Goal: Information Seeking & Learning: Learn about a topic

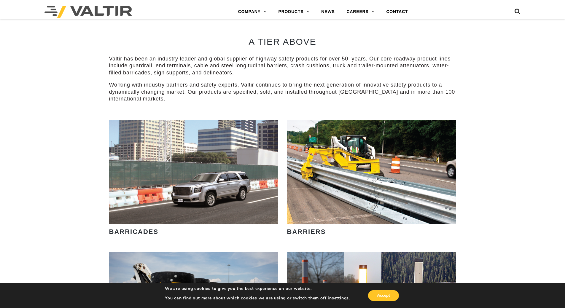
scroll to position [296, 0]
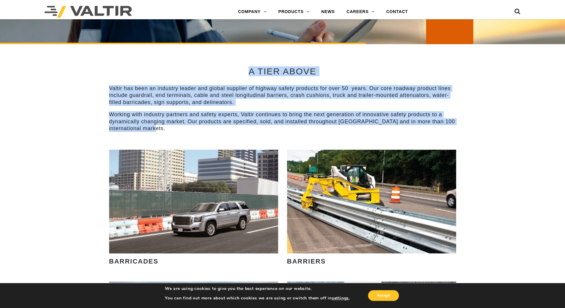
drag, startPoint x: 182, startPoint y: 126, endPoint x: 250, endPoint y: 75, distance: 85.3
click at [250, 75] on div "A TIER ABOVE Valtir has been an industry leader and global supplier of highway …" at bounding box center [282, 97] width 347 height 106
click at [248, 95] on p "Valtir has been an industry leader and global supplier of highway safety produc…" at bounding box center [282, 95] width 347 height 21
drag, startPoint x: 249, startPoint y: 72, endPoint x: 293, endPoint y: 138, distance: 78.9
click at [293, 138] on div "A TIER ABOVE Valtir has been an industry leader and global supplier of highway …" at bounding box center [282, 97] width 347 height 106
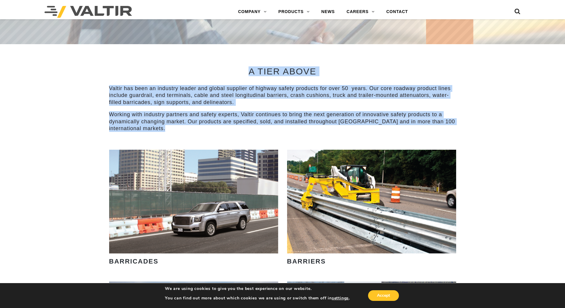
click at [237, 99] on p "Valtir has been an industry leader and global supplier of highway safety produc…" at bounding box center [282, 95] width 347 height 21
click at [243, 68] on h2 "A TIER ABOVE" at bounding box center [282, 71] width 347 height 10
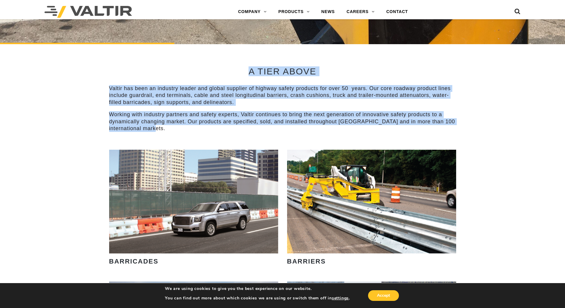
drag, startPoint x: 231, startPoint y: 66, endPoint x: 186, endPoint y: 126, distance: 75.2
click at [186, 126] on div "A TIER ABOVE Valtir has been an industry leader and global supplier of highway …" at bounding box center [282, 97] width 347 height 106
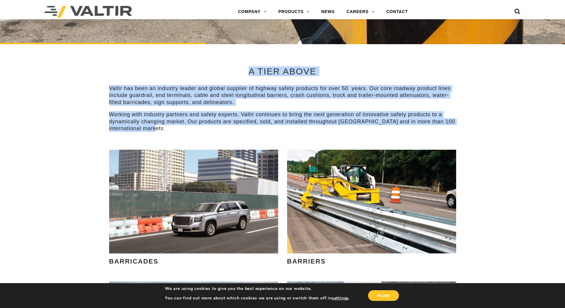
click at [163, 95] on p "Valtir has been an industry leader and global supplier of highway safety produc…" at bounding box center [282, 95] width 347 height 21
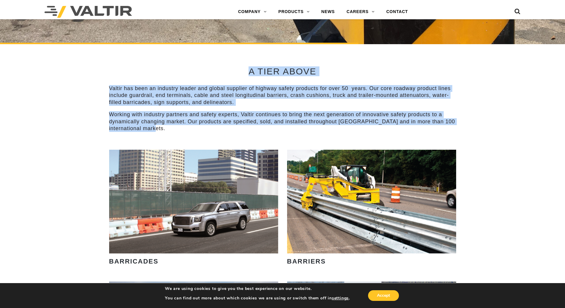
drag, startPoint x: 240, startPoint y: 75, endPoint x: 239, endPoint y: 130, distance: 55.8
click at [239, 130] on div "A TIER ABOVE Valtir has been an industry leader and global supplier of highway …" at bounding box center [282, 97] width 347 height 106
click at [235, 105] on p "Valtir has been an industry leader and global supplier of highway safety produc…" at bounding box center [282, 95] width 347 height 21
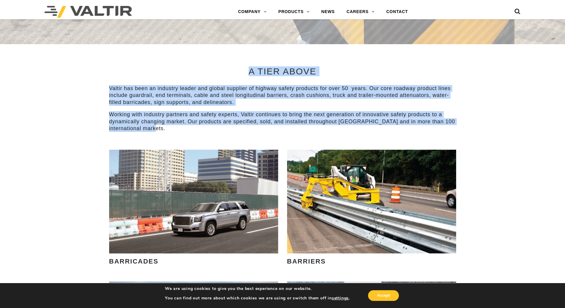
drag, startPoint x: 247, startPoint y: 70, endPoint x: 265, endPoint y: 130, distance: 62.6
click at [265, 130] on div "A TIER ABOVE Valtir has been an industry leader and global supplier of highway …" at bounding box center [282, 97] width 347 height 106
click at [265, 130] on p "Working with industry partners and safety experts, Valtir continues to bring th…" at bounding box center [282, 121] width 347 height 21
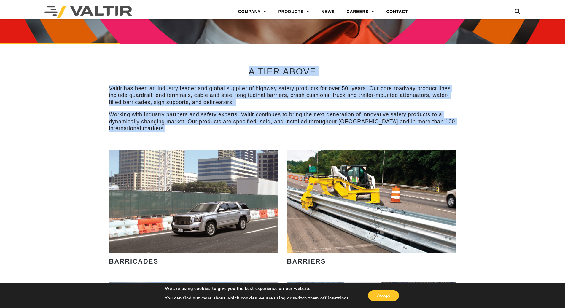
drag, startPoint x: 252, startPoint y: 138, endPoint x: 248, endPoint y: 66, distance: 71.3
click at [248, 66] on div "A TIER ABOVE Valtir has been an industry leader and global supplier of highway …" at bounding box center [282, 97] width 347 height 106
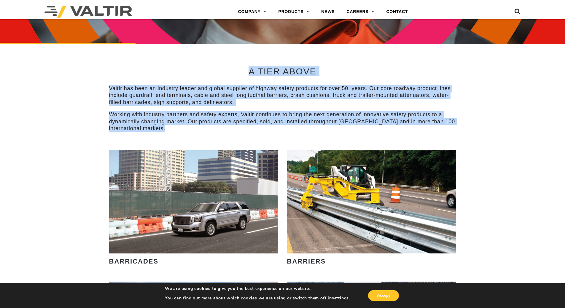
click at [248, 66] on h2 "A TIER ABOVE" at bounding box center [282, 71] width 347 height 10
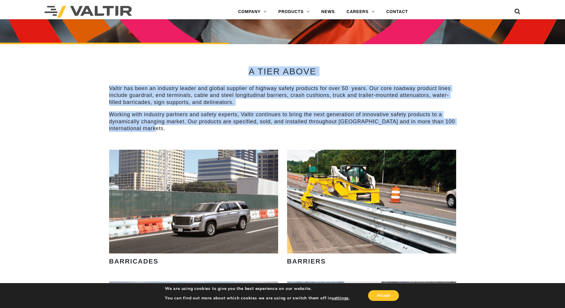
drag, startPoint x: 227, startPoint y: 67, endPoint x: 288, endPoint y: 130, distance: 88.9
click at [288, 130] on div "A TIER ABOVE Valtir has been an industry leader and global supplier of highway …" at bounding box center [282, 97] width 347 height 106
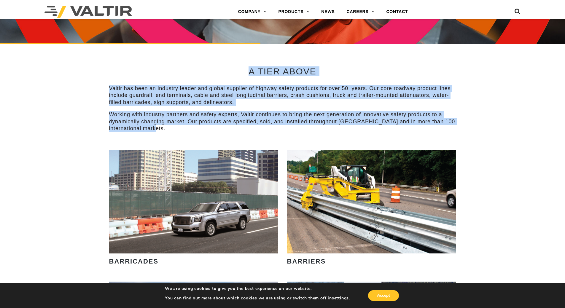
click at [288, 131] on p "Working with industry partners and safety experts, Valtir continues to bring th…" at bounding box center [282, 121] width 347 height 21
drag, startPoint x: 273, startPoint y: 131, endPoint x: 244, endPoint y: 64, distance: 73.0
click at [244, 64] on div "A TIER ABOVE Valtir has been an industry leader and global supplier of highway …" at bounding box center [282, 97] width 347 height 106
drag, startPoint x: 244, startPoint y: 64, endPoint x: 263, endPoint y: 129, distance: 67.9
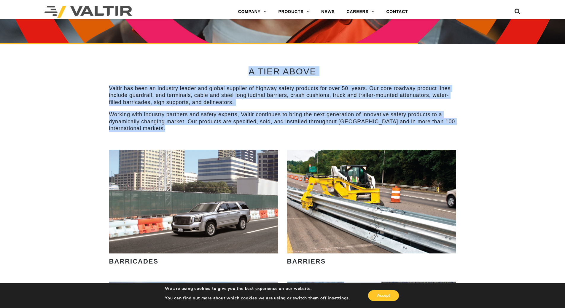
click at [263, 129] on div "A TIER ABOVE Valtir has been an industry leader and global supplier of highway …" at bounding box center [282, 97] width 347 height 106
click at [255, 134] on div "A TIER ABOVE Valtir has been an industry leader and global supplier of highway …" at bounding box center [282, 97] width 347 height 106
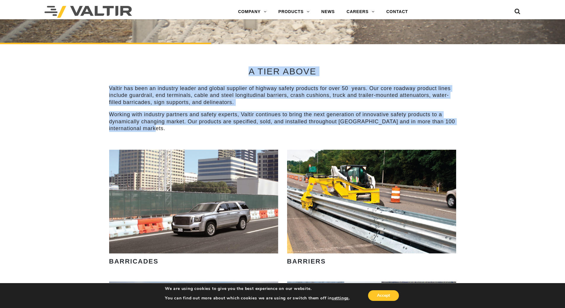
drag, startPoint x: 167, startPoint y: 131, endPoint x: 249, endPoint y: 68, distance: 103.4
click at [249, 68] on div "A TIER ABOVE Valtir has been an industry leader and global supplier of highway …" at bounding box center [282, 97] width 347 height 106
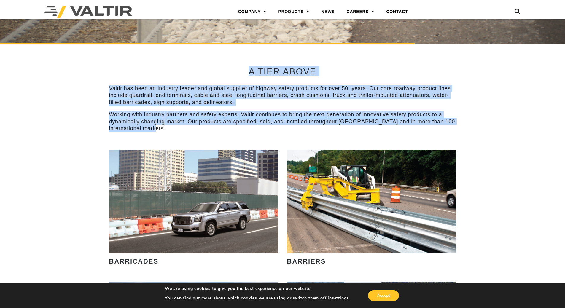
click at [244, 71] on h2 "A TIER ABOVE" at bounding box center [282, 71] width 347 height 10
click at [230, 71] on h2 "A TIER ABOVE" at bounding box center [282, 71] width 347 height 10
drag, startPoint x: 212, startPoint y: 72, endPoint x: 347, endPoint y: 135, distance: 148.7
click at [347, 135] on div "A TIER ABOVE Valtir has been an industry leader and global supplier of highway …" at bounding box center [282, 97] width 347 height 106
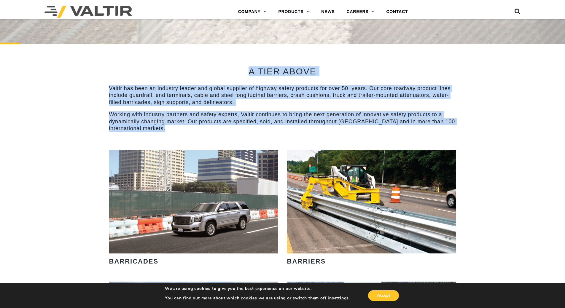
drag, startPoint x: 254, startPoint y: 96, endPoint x: 240, endPoint y: 60, distance: 38.5
click at [240, 60] on div "A TIER ABOVE Valtir has been an industry leader and global supplier of highway …" at bounding box center [282, 97] width 347 height 106
click at [240, 66] on div "A TIER ABOVE Valtir has been an industry leader and global supplier of highway …" at bounding box center [282, 97] width 347 height 106
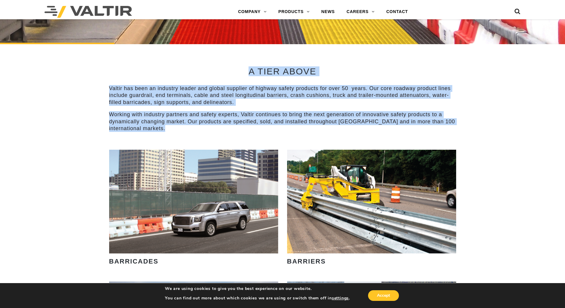
click at [240, 67] on h2 "A TIER ABOVE" at bounding box center [282, 71] width 347 height 10
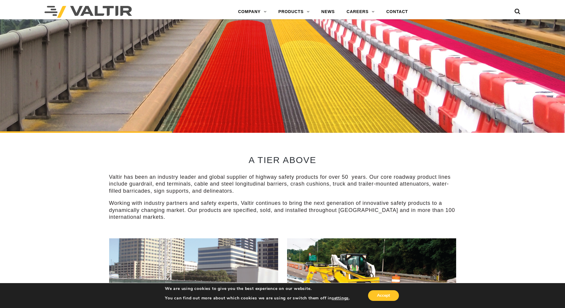
scroll to position [208, 0]
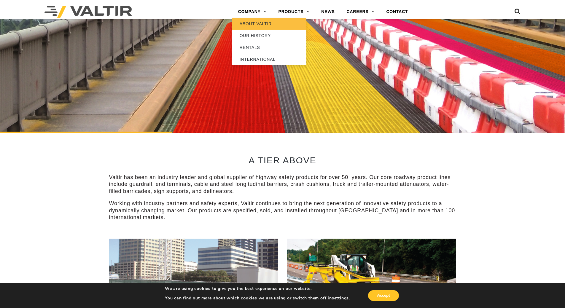
click at [249, 23] on link "ABOUT VALTIR" at bounding box center [269, 24] width 74 height 12
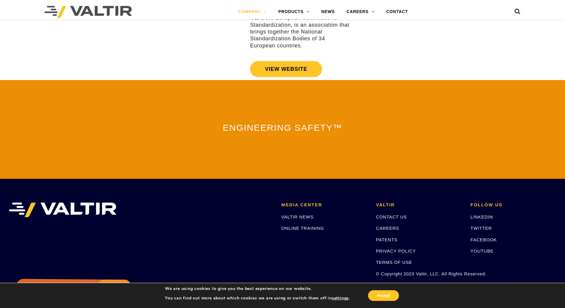
scroll to position [1275, 0]
